Goal: Transaction & Acquisition: Book appointment/travel/reservation

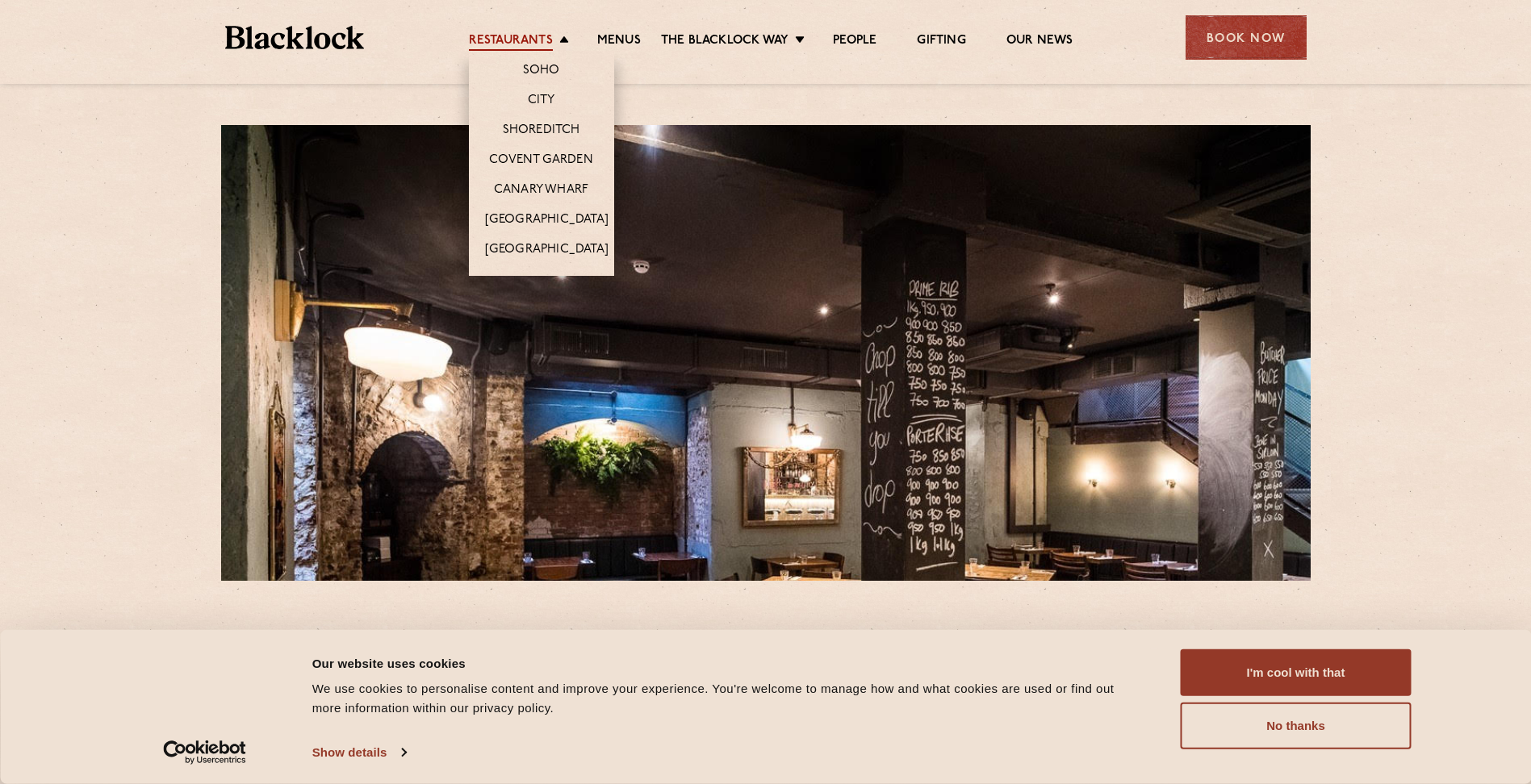
click at [546, 43] on link "Restaurants" at bounding box center [511, 41] width 84 height 17
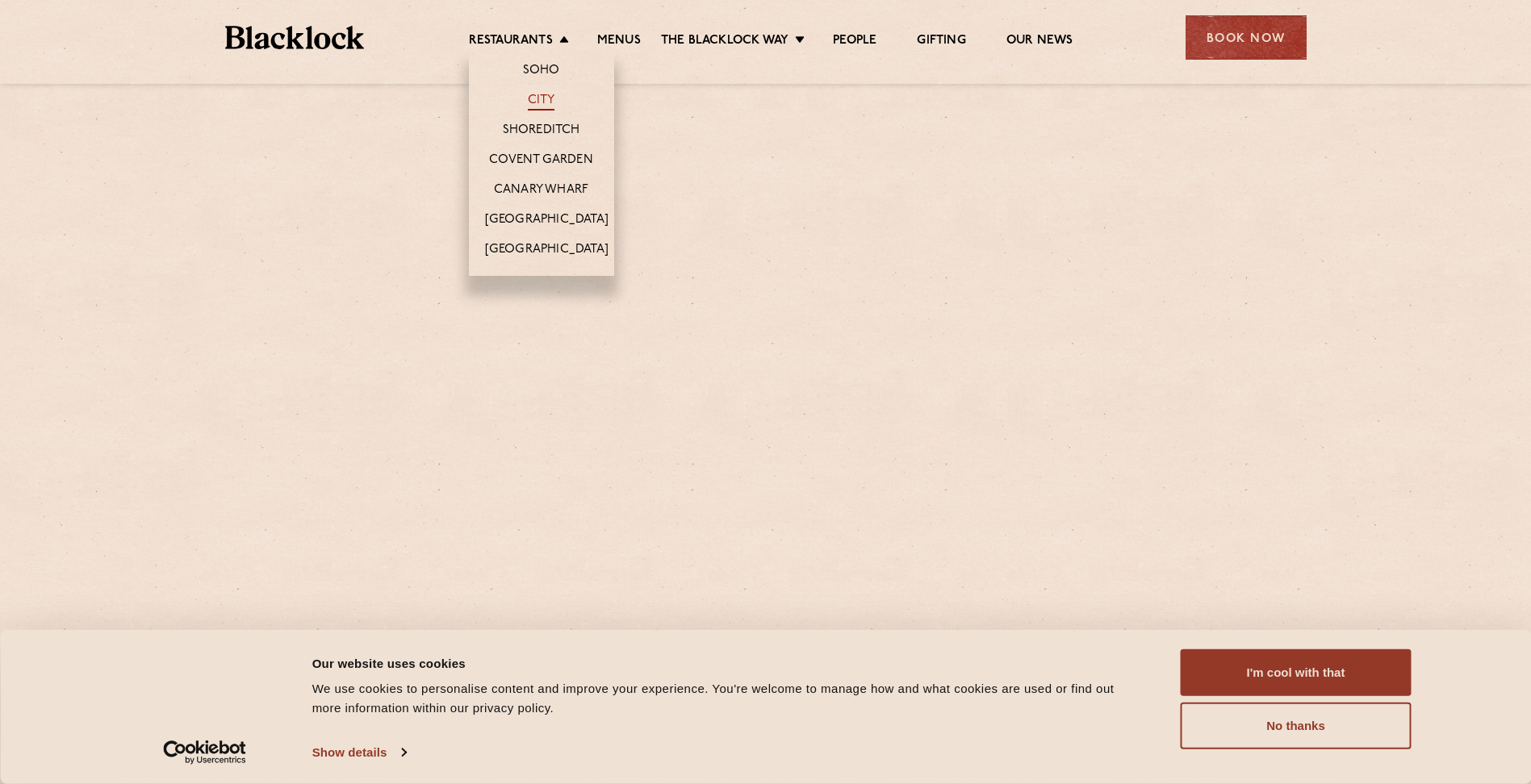
click at [543, 98] on link "City" at bounding box center [542, 101] width 27 height 17
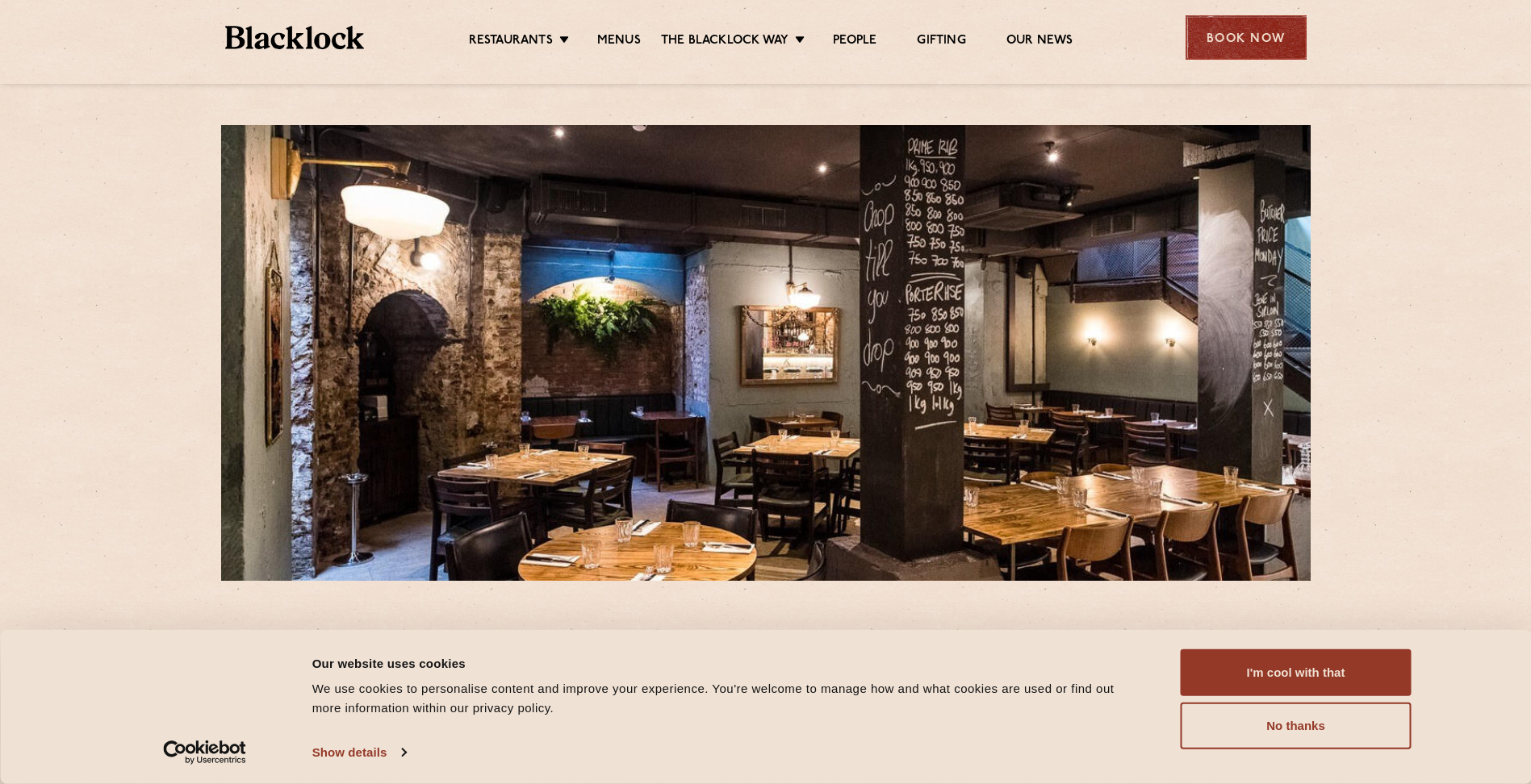
click at [1272, 41] on div "Book Now" at bounding box center [1246, 37] width 121 height 45
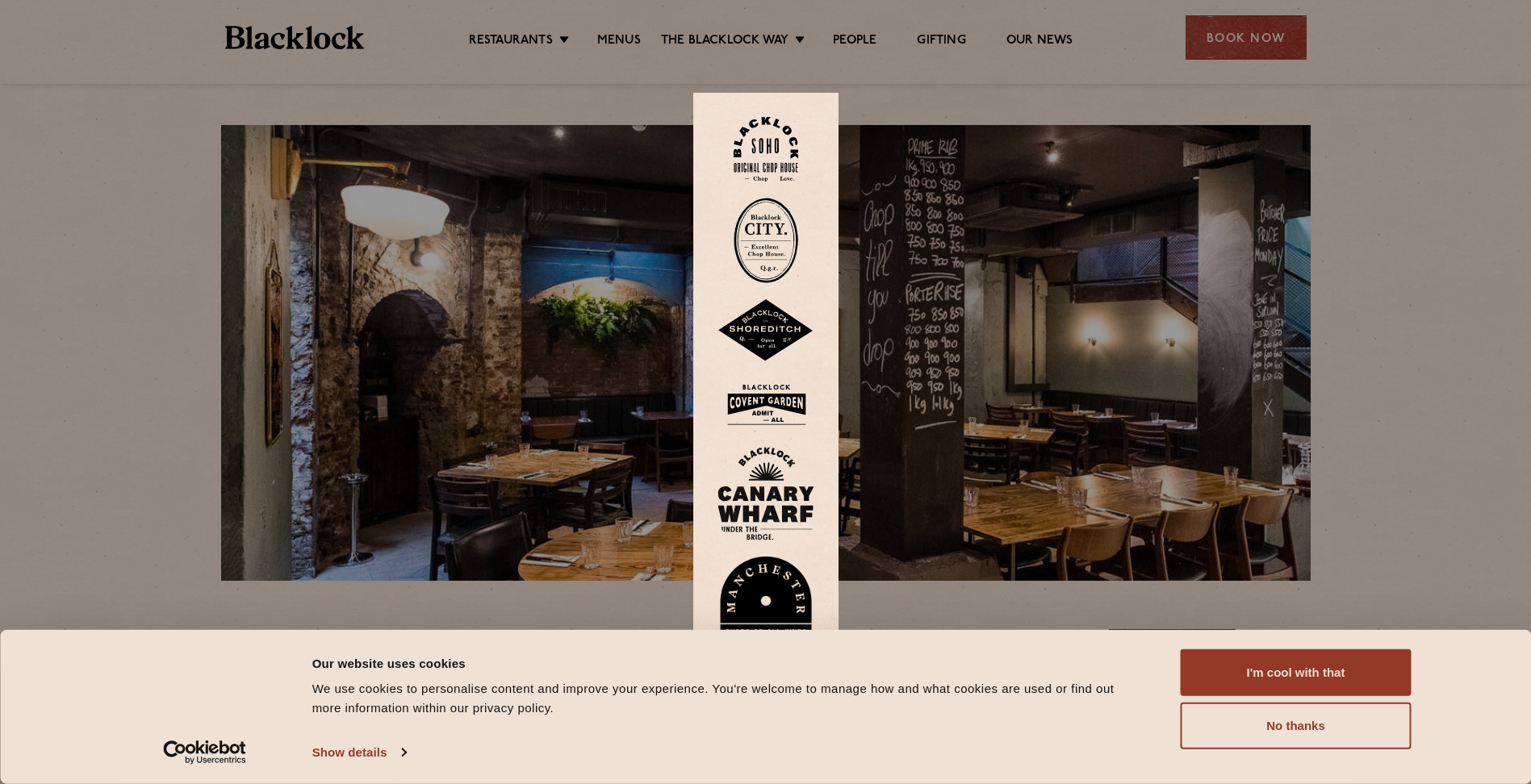
click at [764, 227] on img at bounding box center [765, 241] width 65 height 86
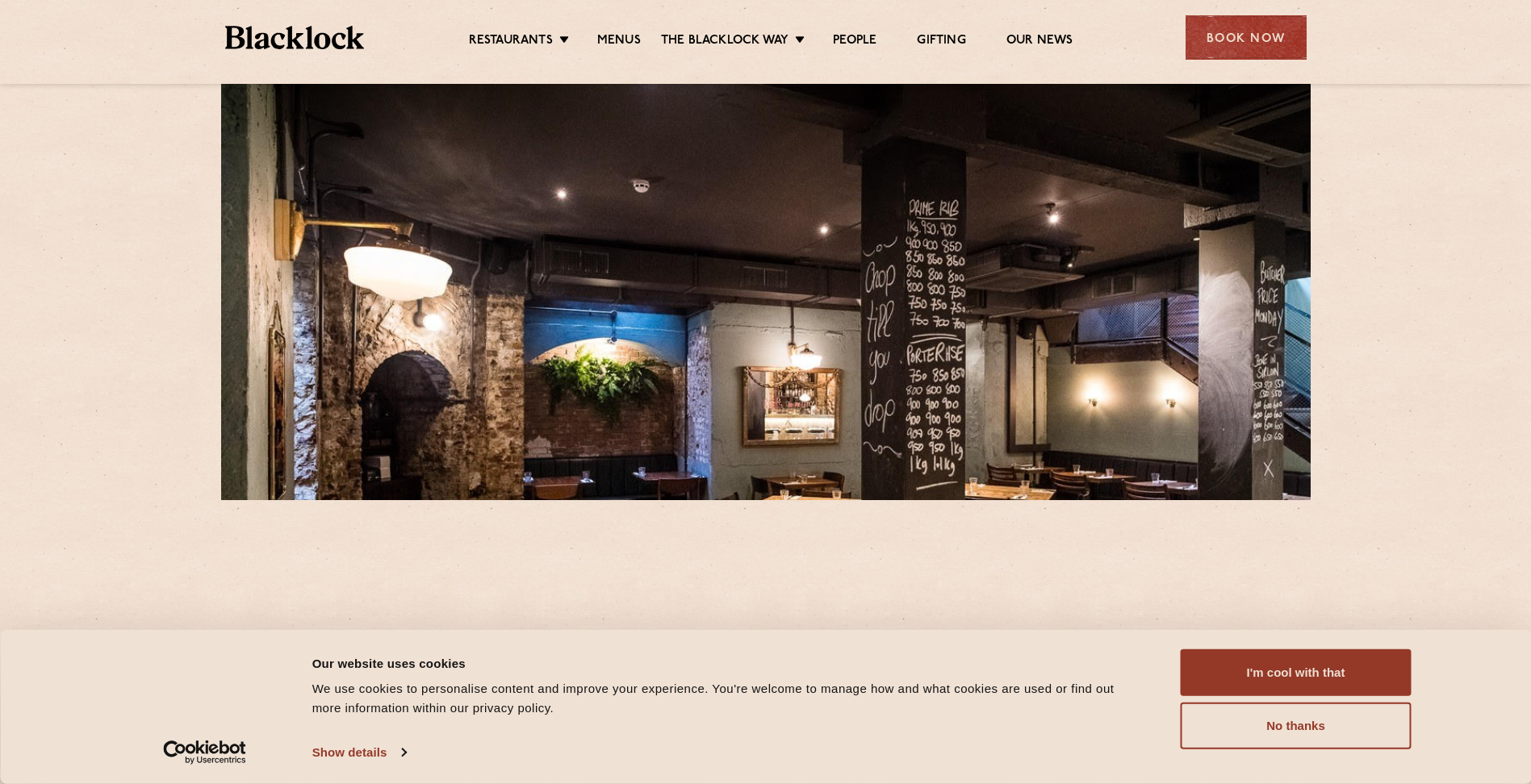
scroll to position [161, 0]
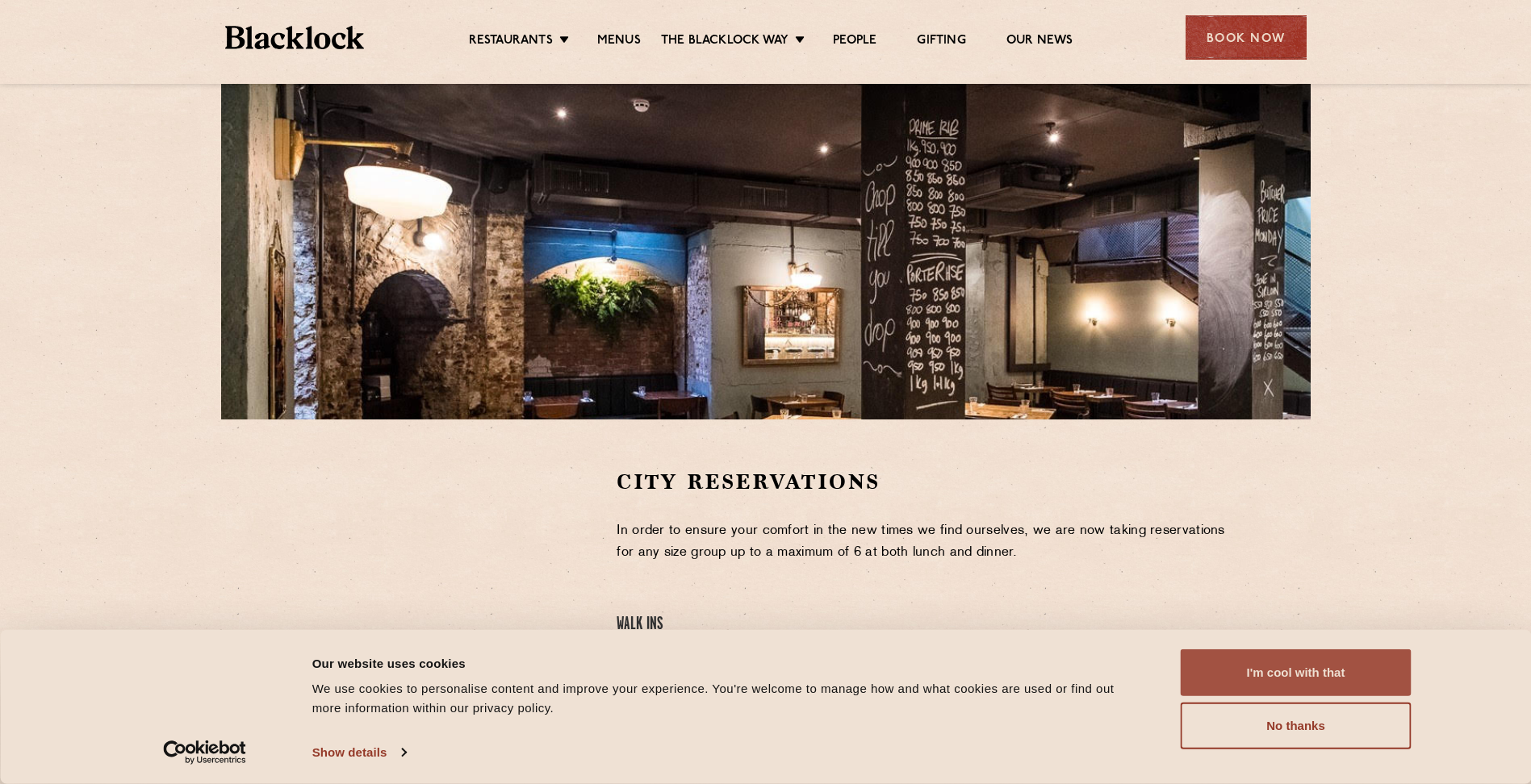
click at [1292, 672] on button "I'm cool with that" at bounding box center [1296, 672] width 231 height 46
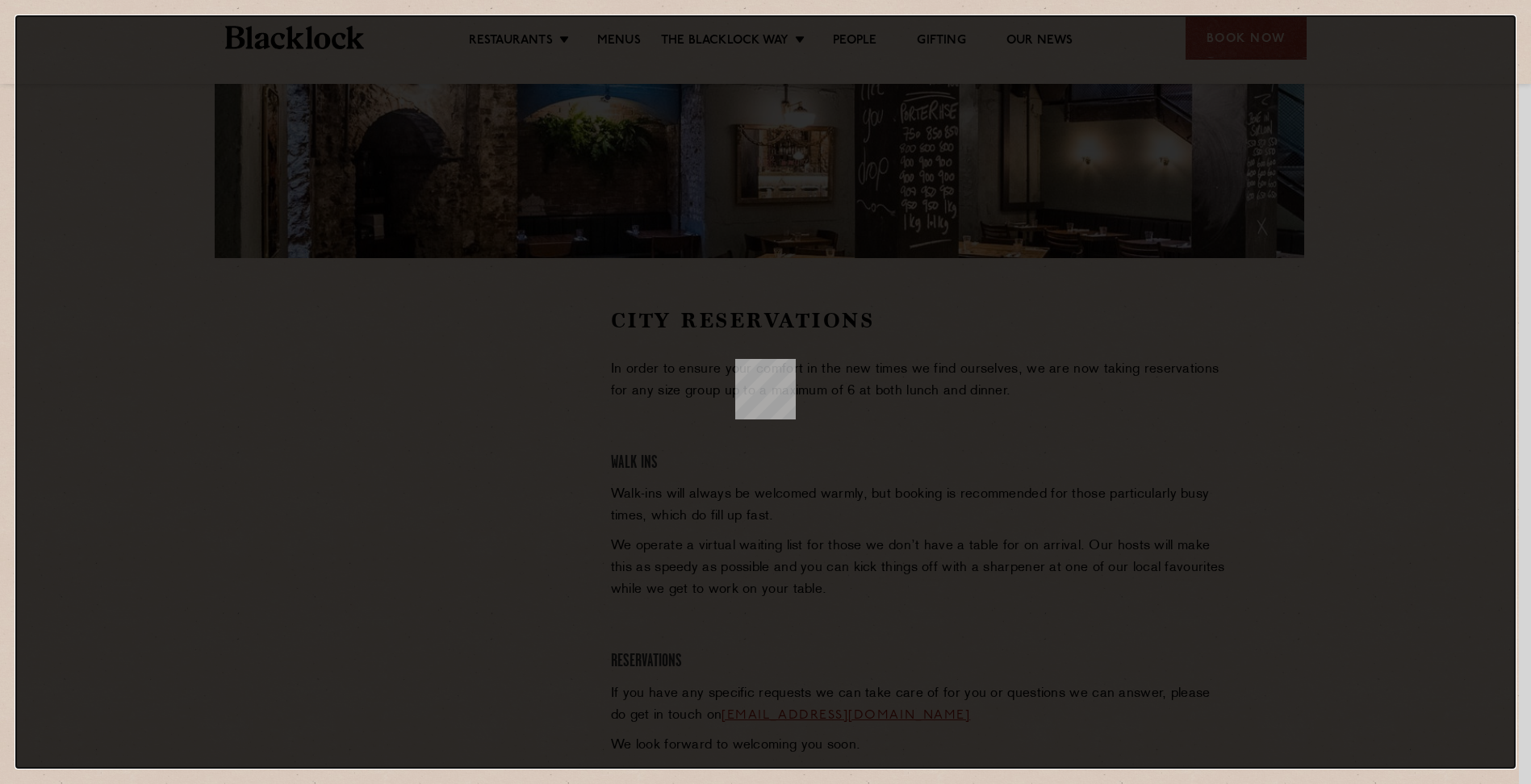
scroll to position [0, 0]
